Goal: Information Seeking & Learning: Learn about a topic

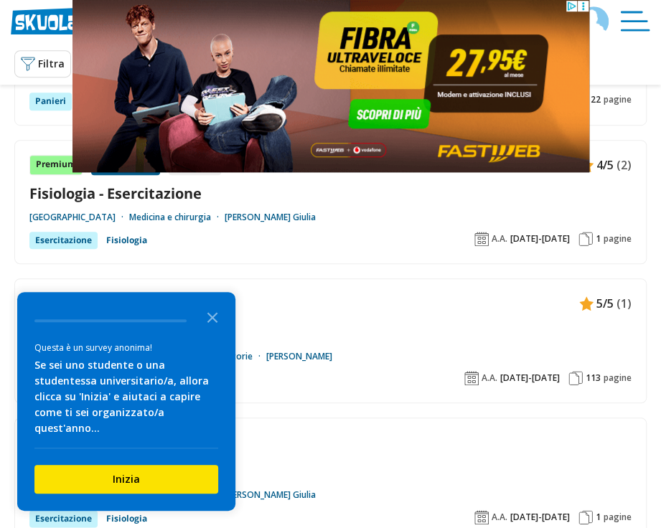
scroll to position [287, 0]
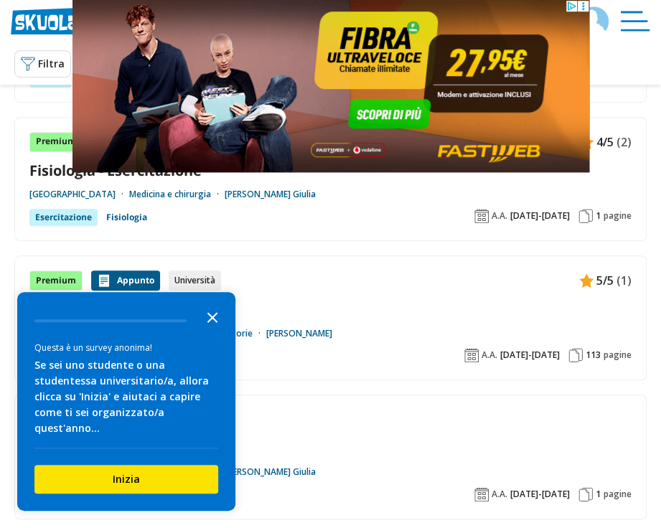
click at [210, 323] on polygon "Close the survey" at bounding box center [212, 317] width 11 height 11
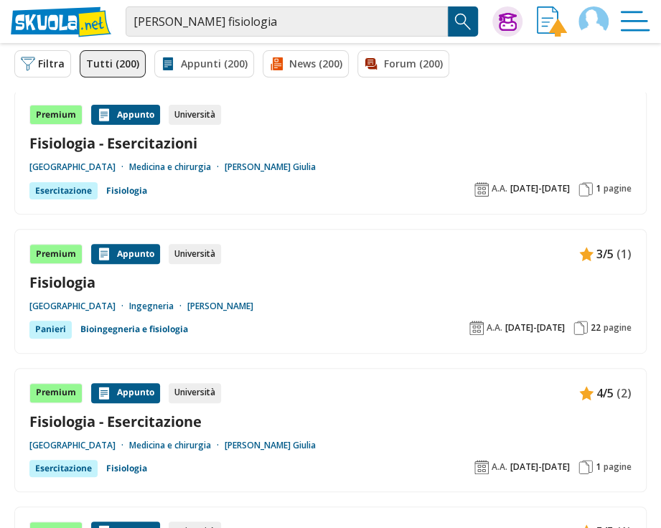
scroll to position [0, 0]
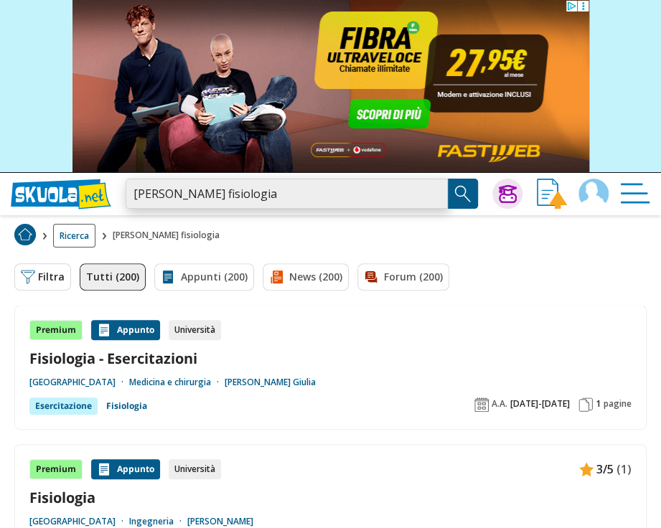
click at [258, 186] on input "[PERSON_NAME] fisiologia" at bounding box center [287, 194] width 322 height 30
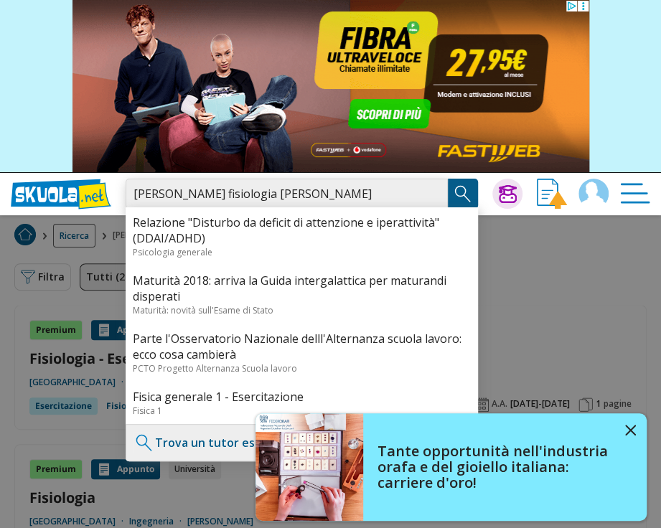
drag, startPoint x: 258, startPoint y: 197, endPoint x: 231, endPoint y: 198, distance: 27.3
click at [231, 198] on input "[PERSON_NAME] fisiologia [PERSON_NAME]" at bounding box center [287, 194] width 322 height 30
drag, startPoint x: 179, startPoint y: 193, endPoint x: 126, endPoint y: 199, distance: 53.4
click at [126, 199] on input "[PERSON_NAME] fisiologia [PERSON_NAME]" at bounding box center [287, 194] width 322 height 30
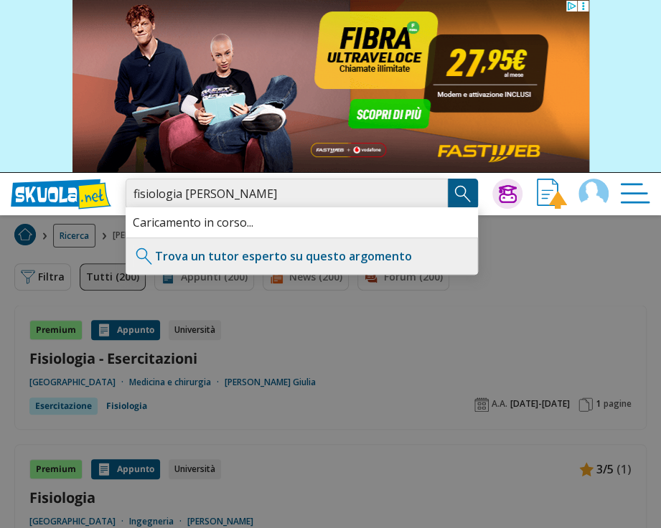
click at [293, 193] on input "fisiologia [PERSON_NAME]" at bounding box center [287, 194] width 322 height 30
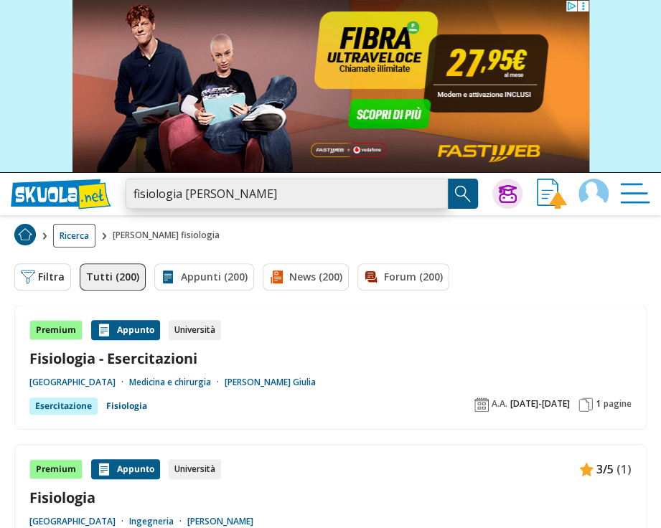
type input "fisiologia [PERSON_NAME]"
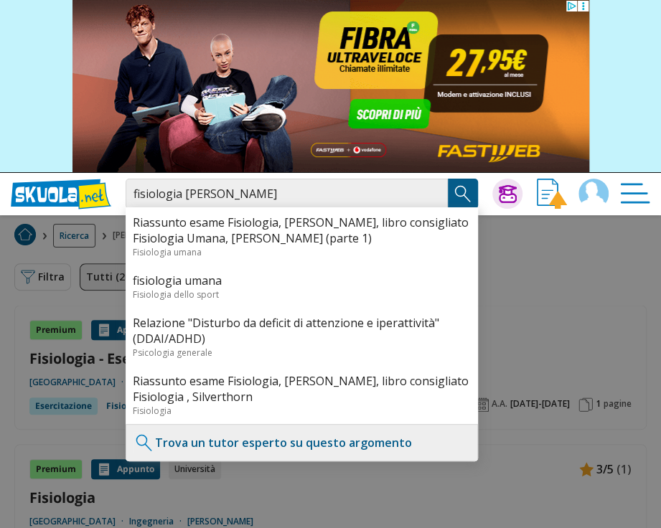
click at [465, 184] on img "Search Button" at bounding box center [463, 194] width 22 height 22
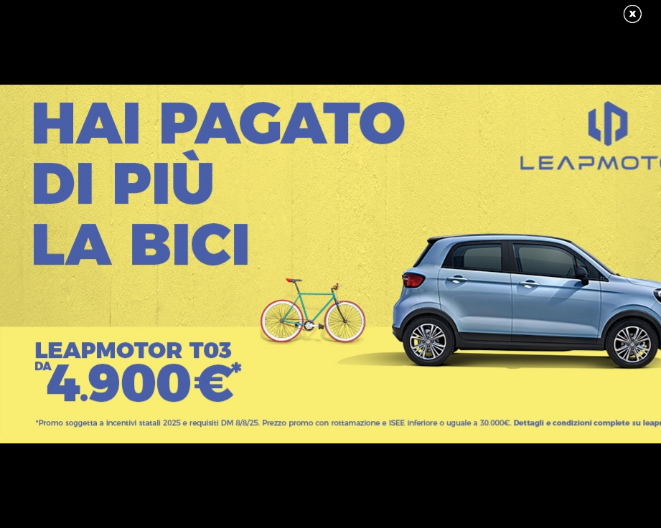
click at [633, 7] on link at bounding box center [640, 15] width 36 height 22
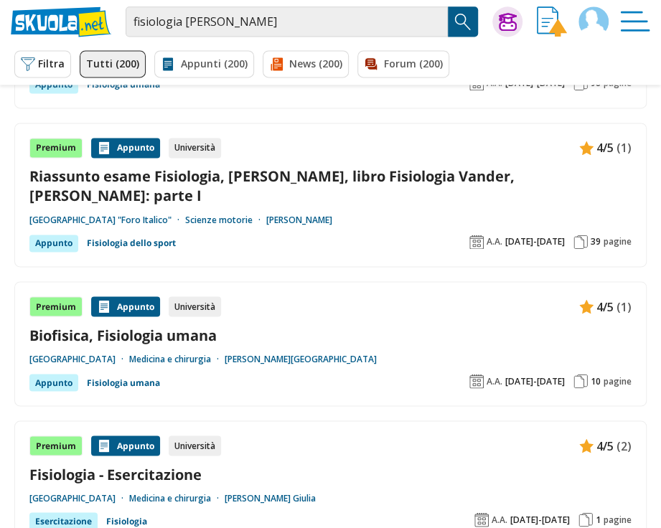
scroll to position [933, 0]
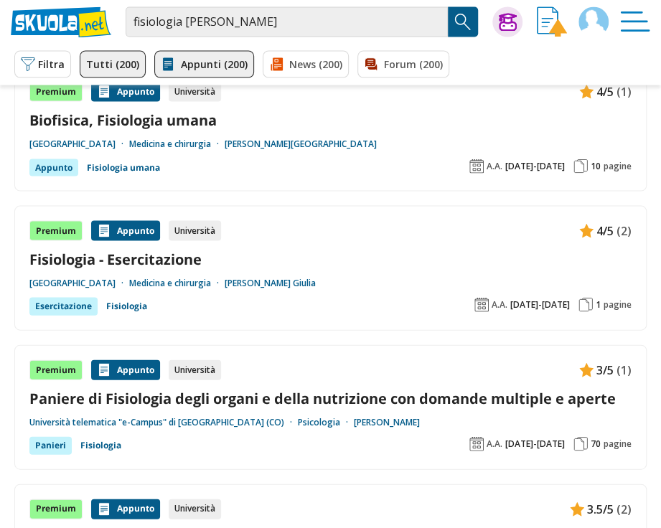
click at [207, 62] on link "Appunti (200)" at bounding box center [204, 63] width 100 height 27
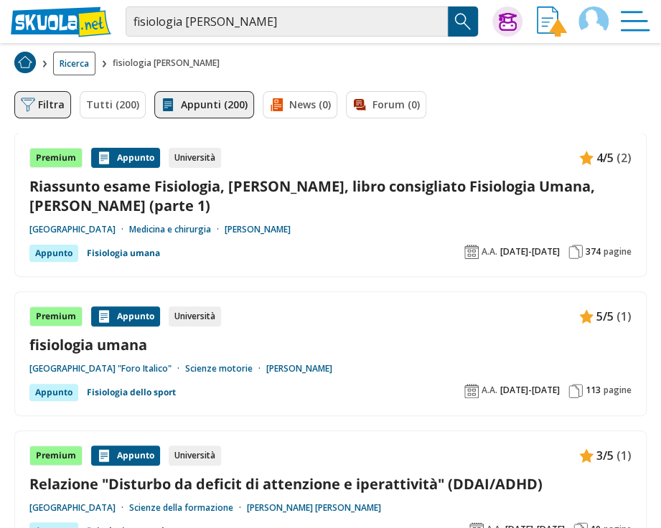
click at [29, 106] on img at bounding box center [28, 105] width 14 height 14
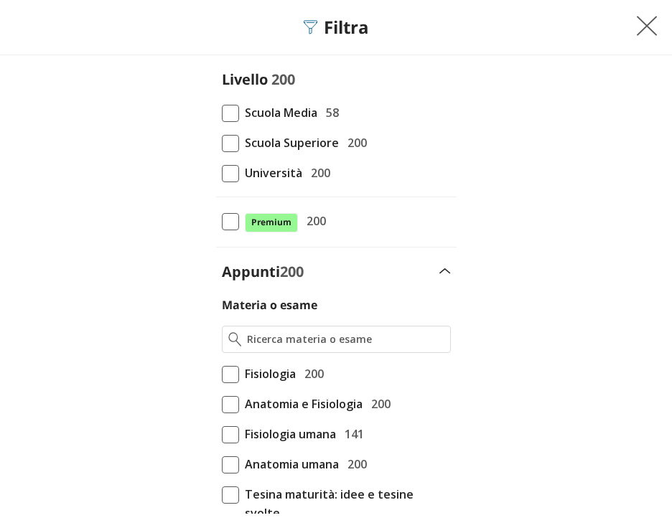
click at [222, 172] on span at bounding box center [230, 173] width 17 height 17
click at [222, 173] on input "Università 200" at bounding box center [222, 173] width 0 height 0
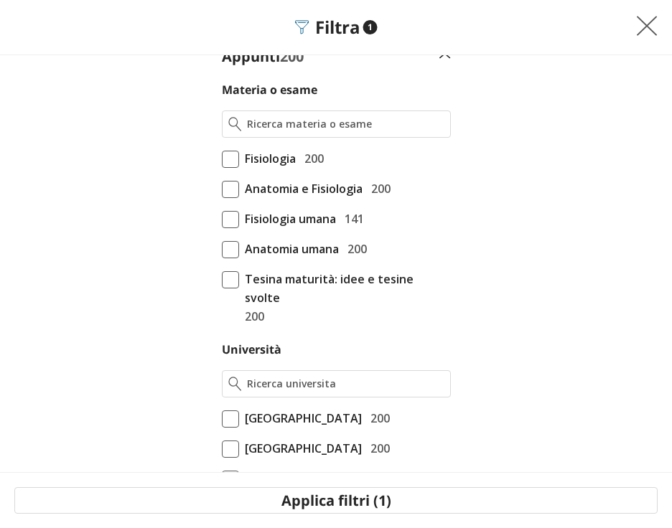
scroll to position [359, 0]
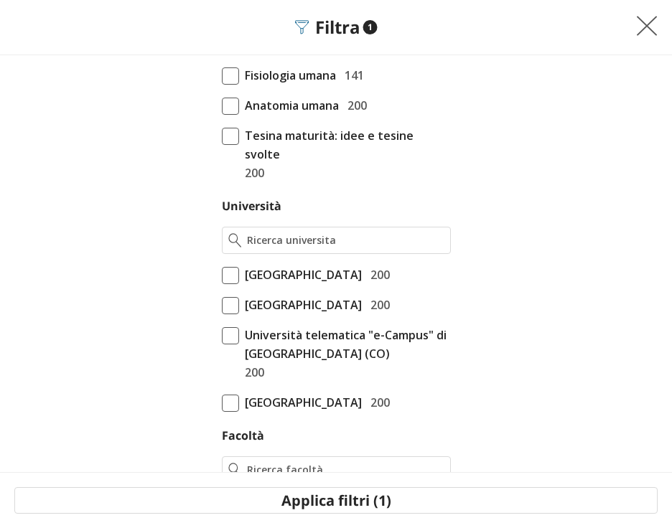
click at [227, 267] on span at bounding box center [230, 275] width 17 height 17
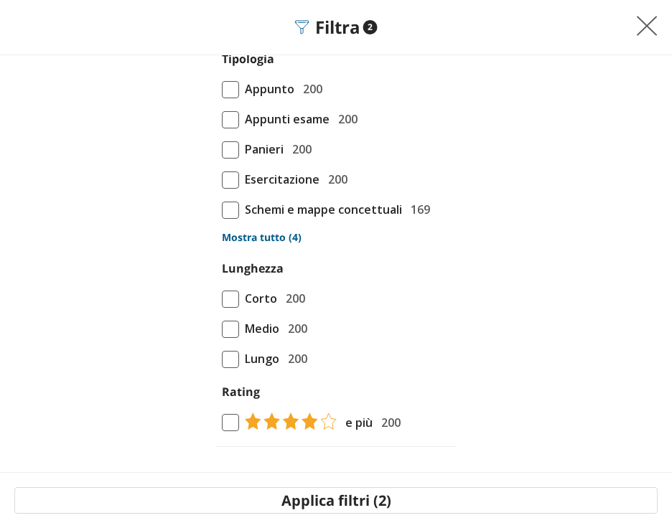
scroll to position [1193, 0]
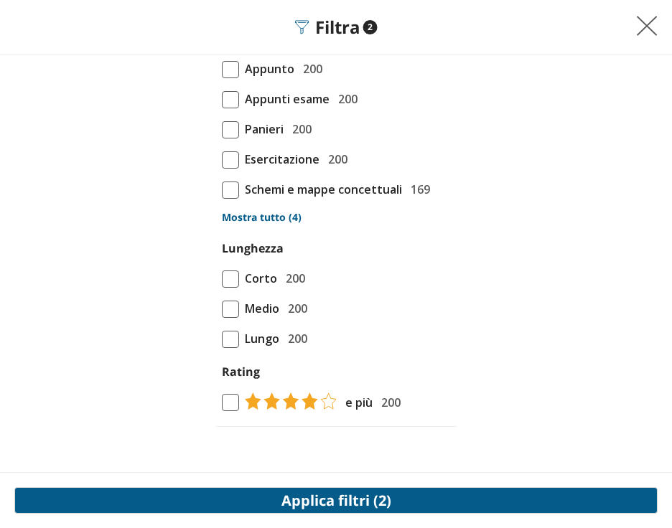
click at [391, 495] on button "Applica filtri (2)" at bounding box center [335, 500] width 643 height 27
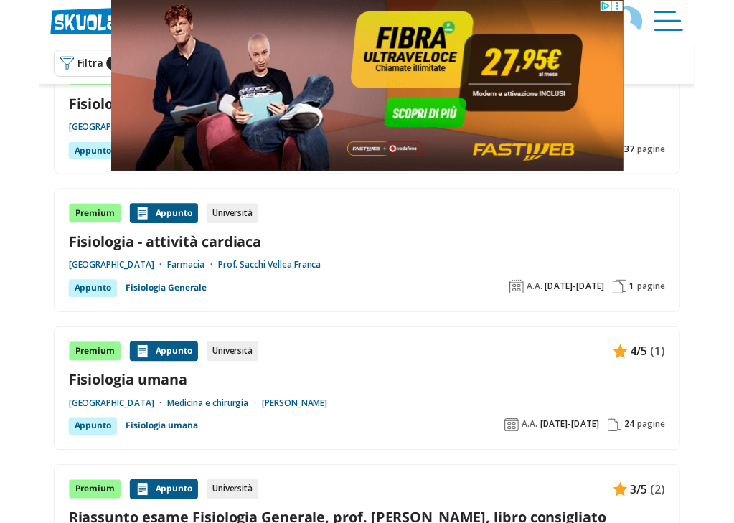
scroll to position [574, 0]
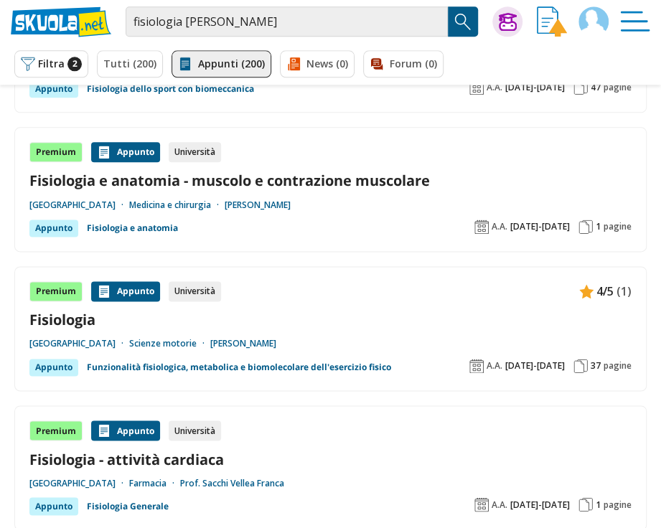
click at [85, 322] on link "Fisiologia" at bounding box center [330, 319] width 602 height 19
